Goal: Information Seeking & Learning: Learn about a topic

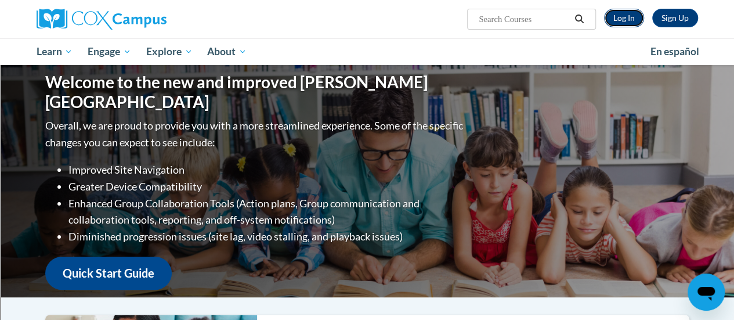
click at [628, 17] on link "Log In" at bounding box center [624, 18] width 40 height 19
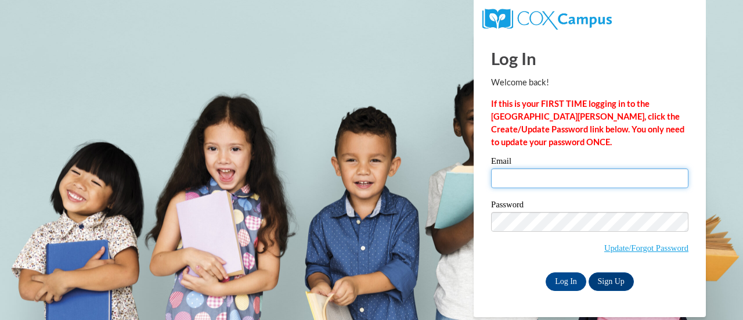
click at [593, 182] on input "Email" at bounding box center [589, 178] width 197 height 20
type input "isaaeri@sdmfschools.org"
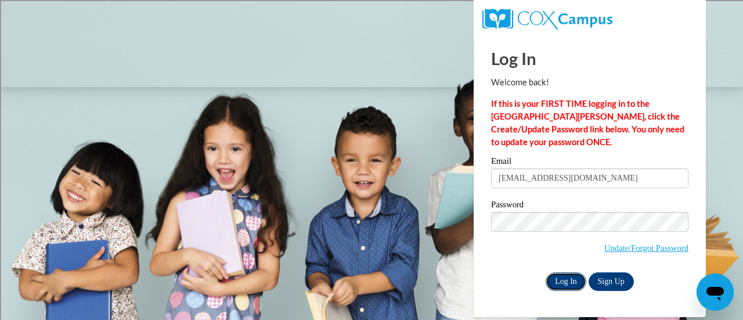
click at [568, 280] on input "Log In" at bounding box center [566, 281] width 41 height 19
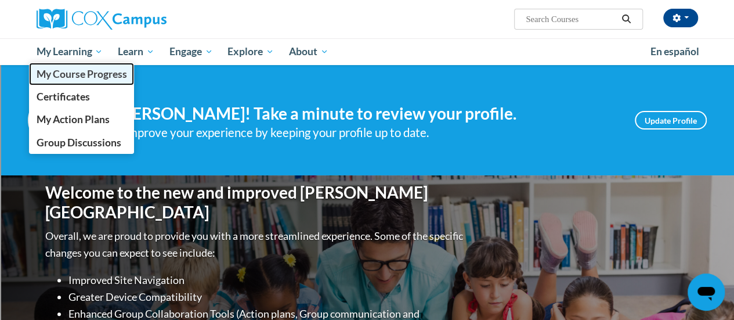
click at [75, 71] on span "My Course Progress" at bounding box center [81, 74] width 91 height 12
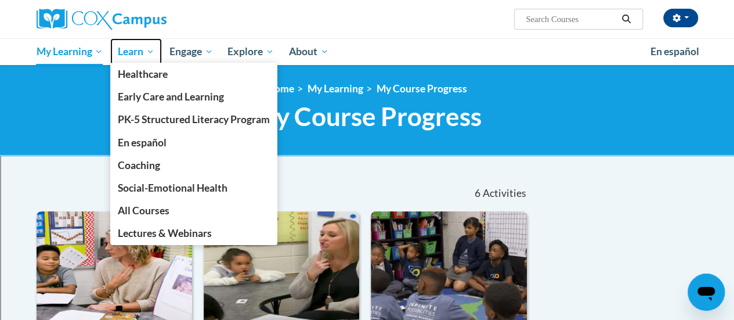
click at [138, 55] on span "Learn" at bounding box center [136, 52] width 37 height 14
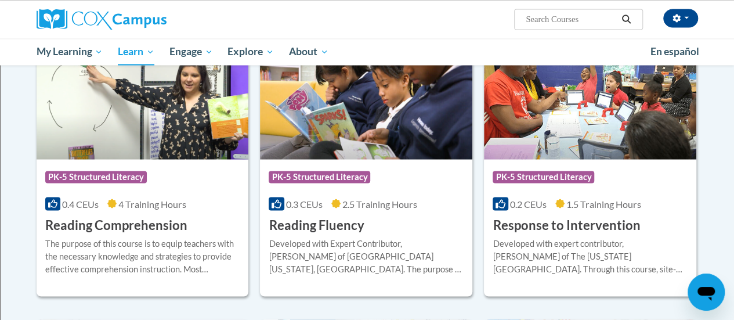
scroll to position [1013, 0]
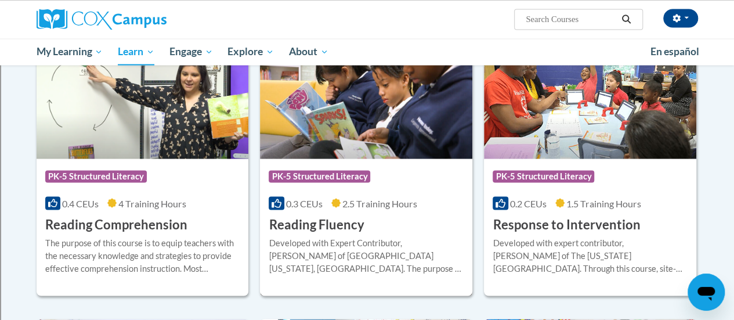
click at [346, 142] on img at bounding box center [366, 99] width 213 height 118
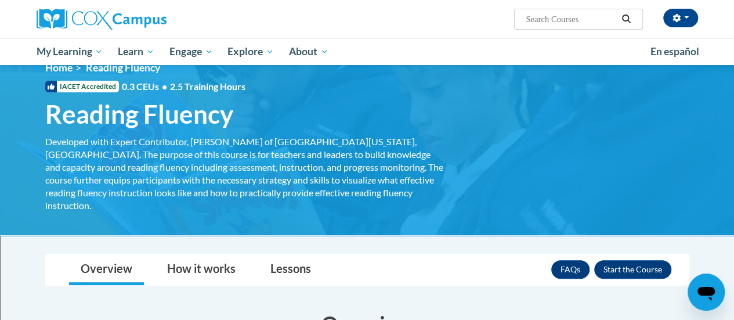
scroll to position [12, 0]
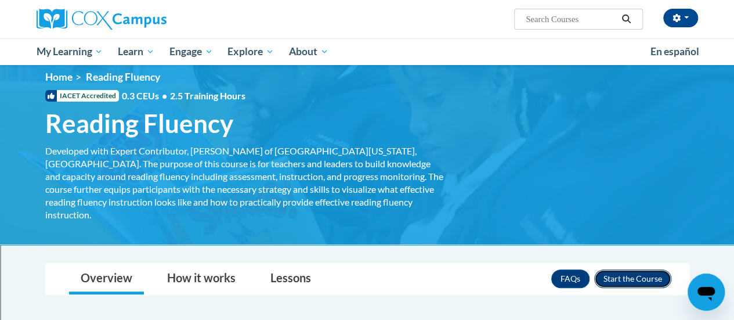
click at [625, 269] on button "Enroll" at bounding box center [633, 278] width 77 height 19
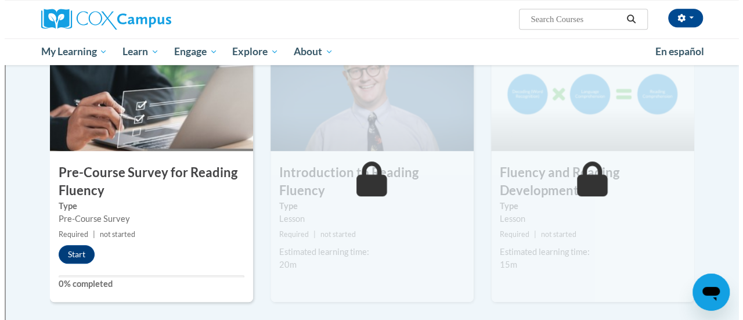
scroll to position [268, 0]
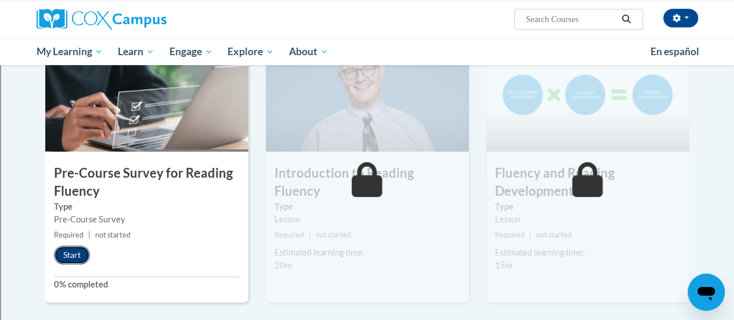
click at [73, 255] on button "Start" at bounding box center [72, 255] width 36 height 19
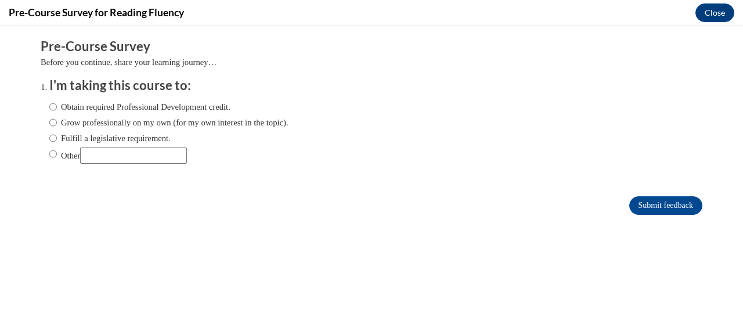
scroll to position [0, 0]
click at [137, 139] on label "Fulfill a legislative requirement." at bounding box center [109, 138] width 121 height 13
click at [57, 139] on input "Fulfill a legislative requirement." at bounding box center [53, 138] width 8 height 13
radio input "true"
click at [669, 207] on input "Submit feedback" at bounding box center [665, 205] width 73 height 19
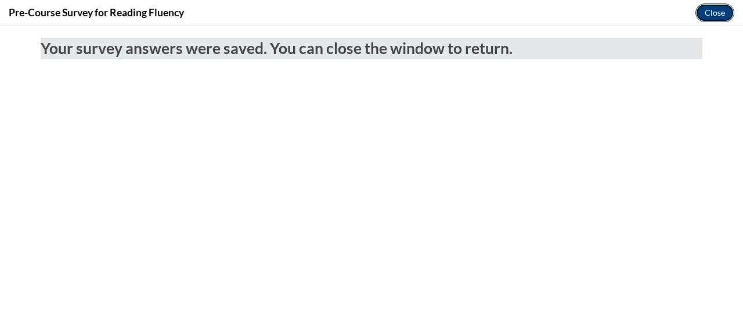
click at [723, 13] on button "Close" at bounding box center [715, 12] width 39 height 19
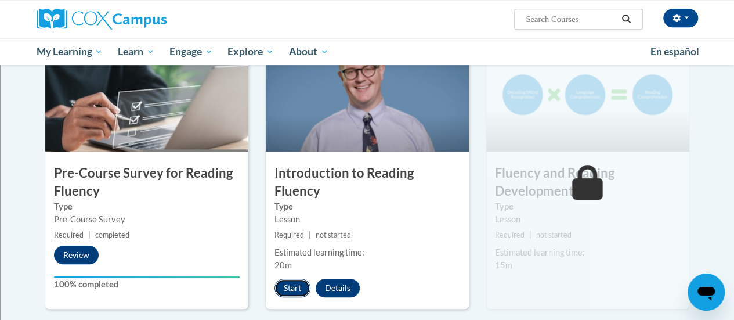
click at [292, 279] on button "Start" at bounding box center [293, 288] width 36 height 19
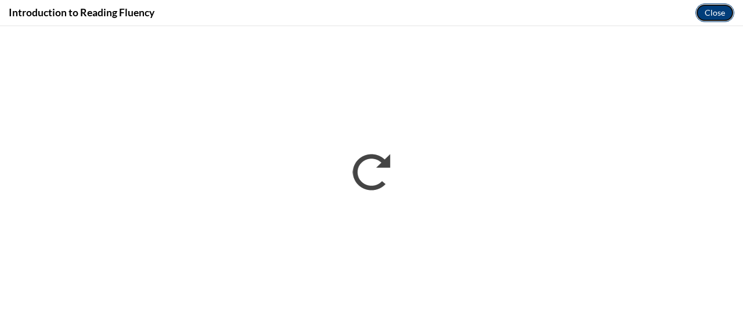
click at [708, 11] on button "Close" at bounding box center [715, 12] width 39 height 19
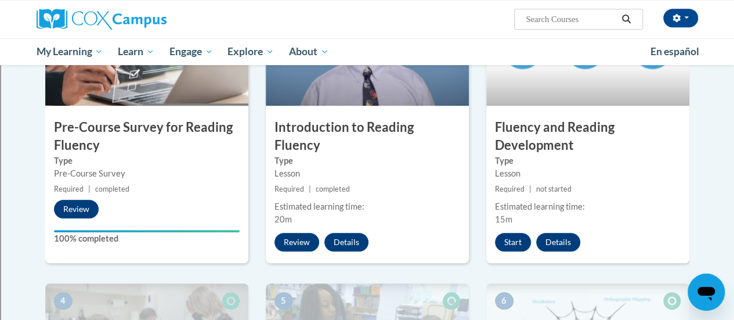
scroll to position [313, 0]
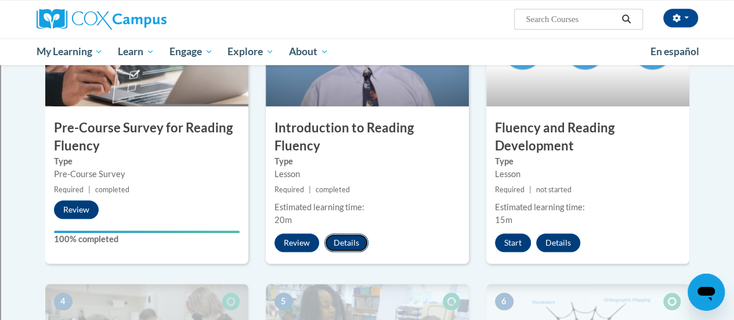
click at [334, 233] on button "Details" at bounding box center [347, 242] width 44 height 19
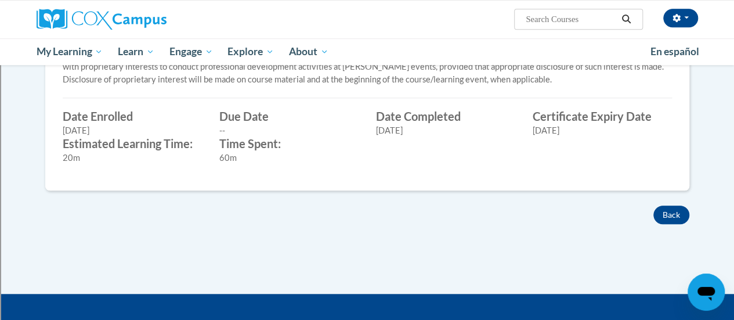
scroll to position [422, 0]
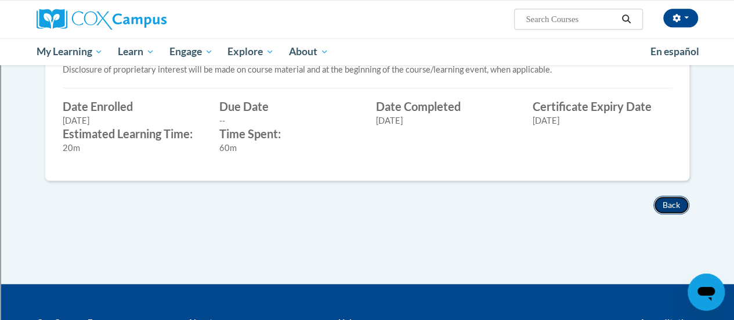
click at [676, 201] on button "Back" at bounding box center [672, 205] width 36 height 19
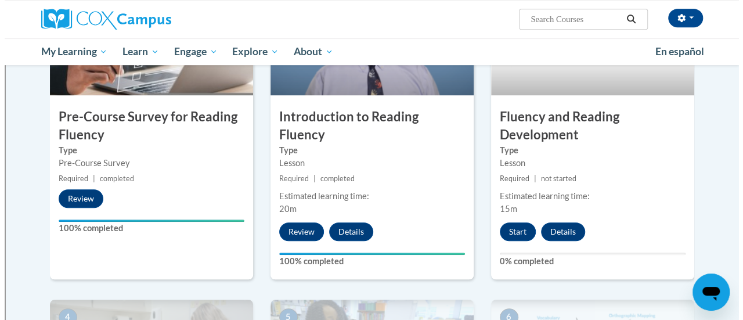
scroll to position [323, 0]
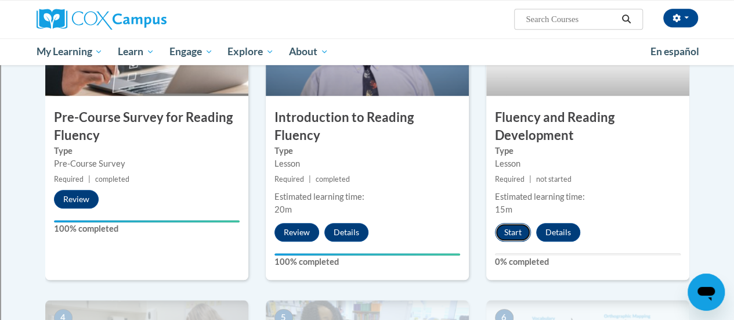
click at [521, 229] on button "Start" at bounding box center [513, 232] width 36 height 19
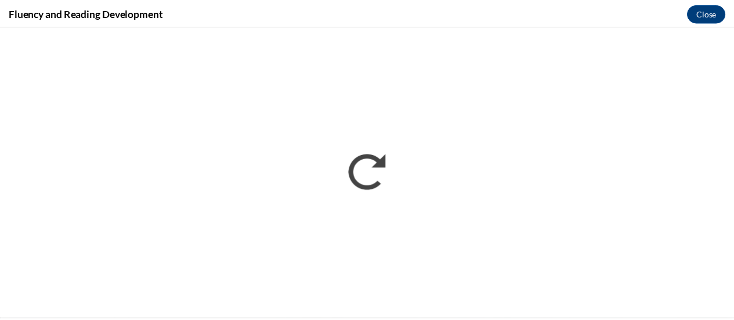
scroll to position [0, 0]
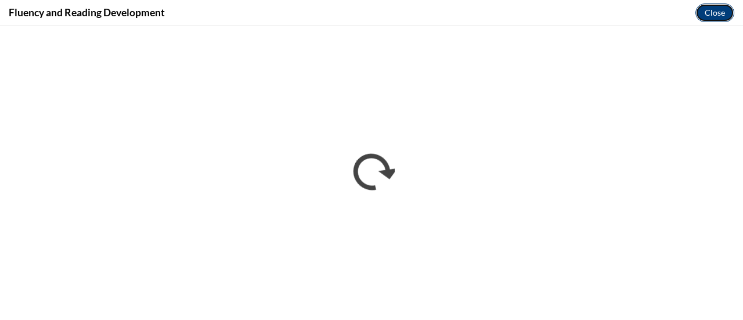
click at [713, 11] on button "Close" at bounding box center [715, 12] width 39 height 19
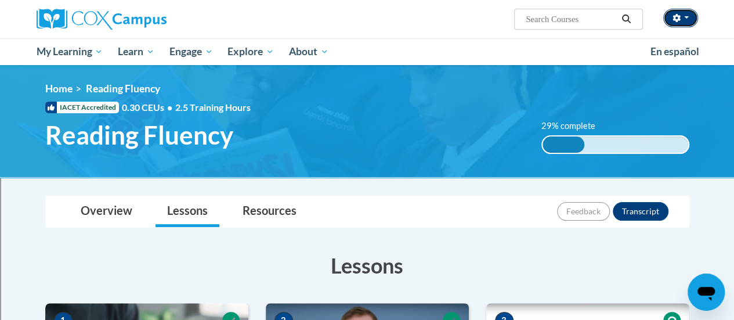
click at [679, 16] on icon "button" at bounding box center [677, 18] width 8 height 8
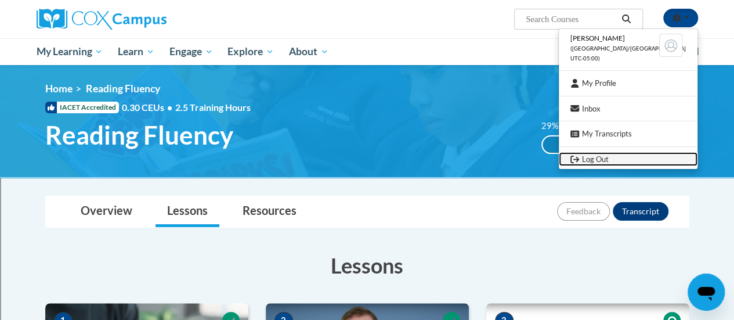
click at [613, 162] on link "Log Out" at bounding box center [628, 159] width 139 height 15
